Goal: Check status: Check status

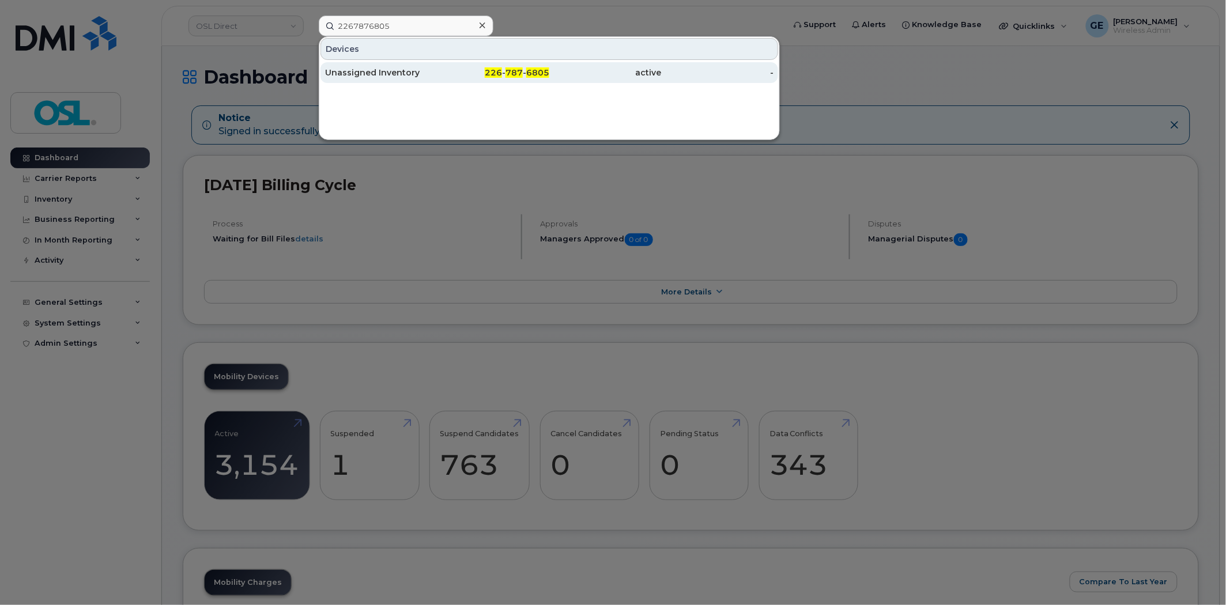
type input "2267876805"
click at [398, 61] on div "Unassigned Inventory 226 - 787 - 6805 active -" at bounding box center [549, 72] width 460 height 23
click at [662, 78] on div "active" at bounding box center [718, 72] width 112 height 21
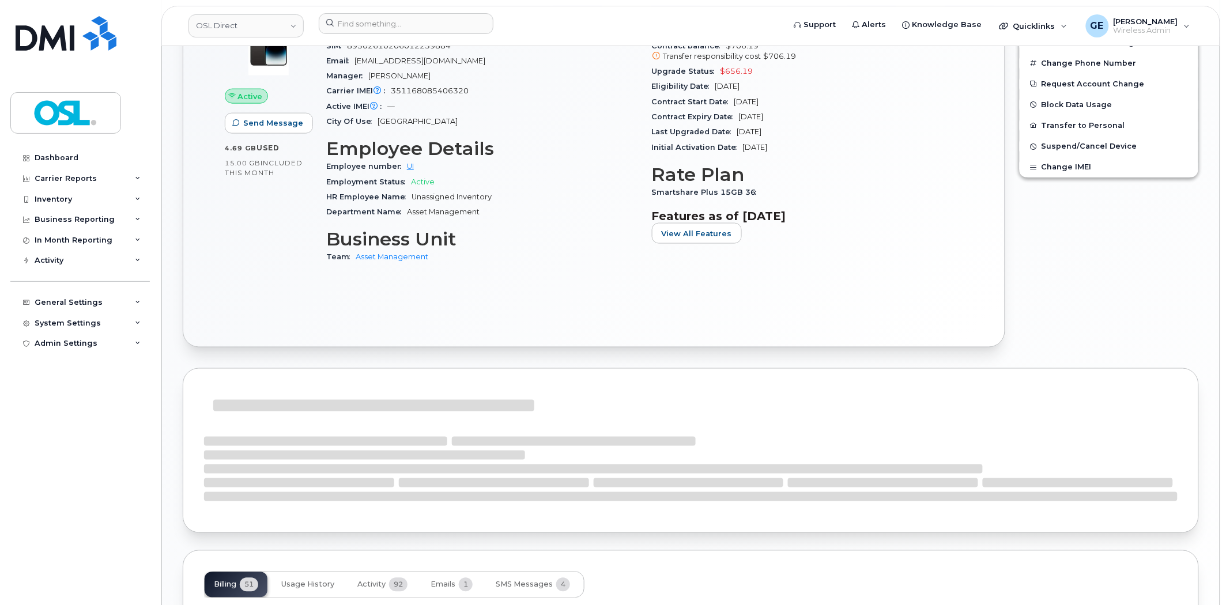
scroll to position [702, 0]
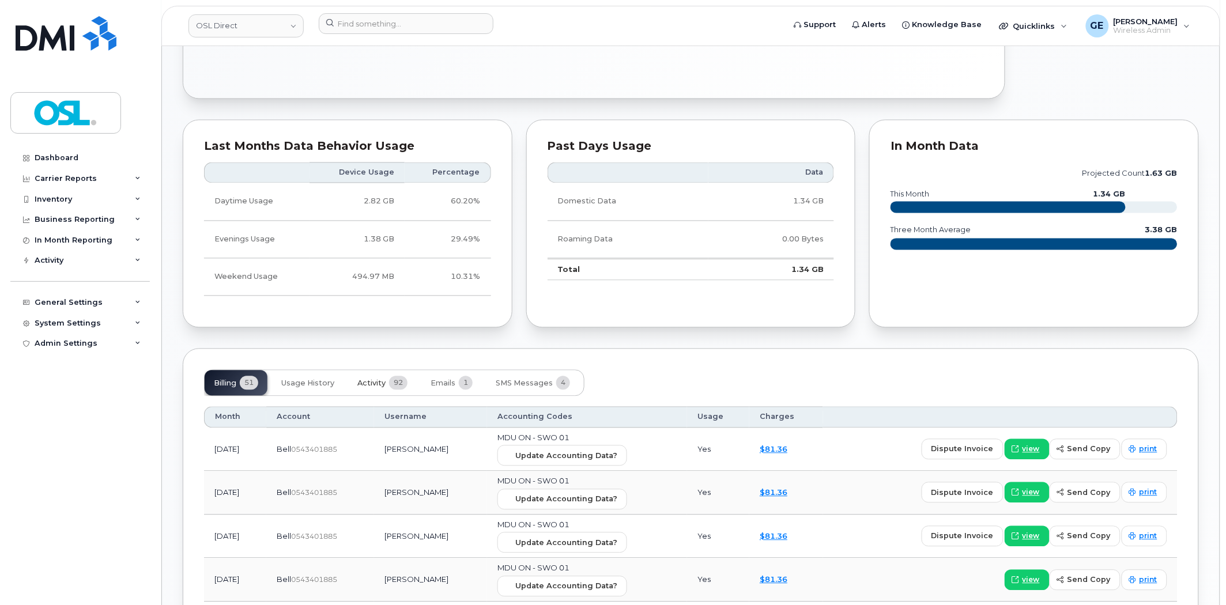
click at [369, 386] on span "Activity" at bounding box center [371, 383] width 28 height 9
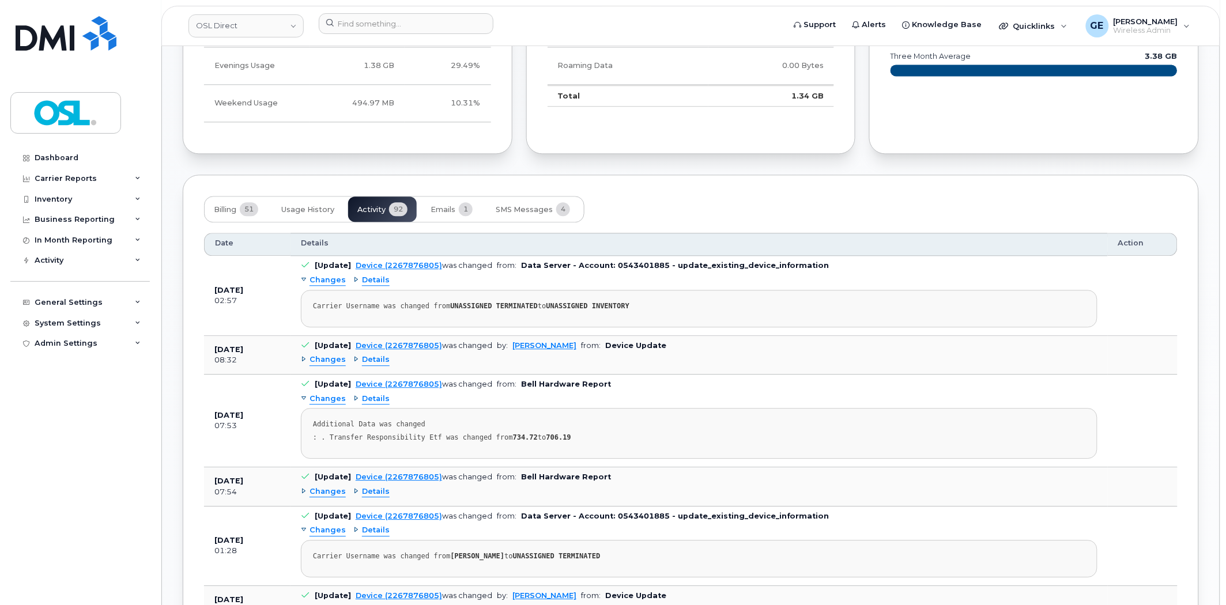
scroll to position [894, 0]
